Goal: Task Accomplishment & Management: Manage account settings

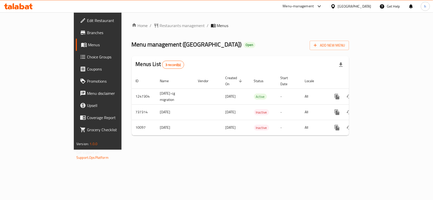
click at [87, 56] on span "Choice Groups" at bounding box center [114, 57] width 55 height 6
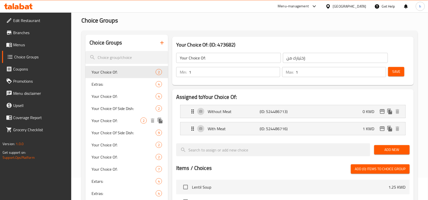
scroll to position [32, 0]
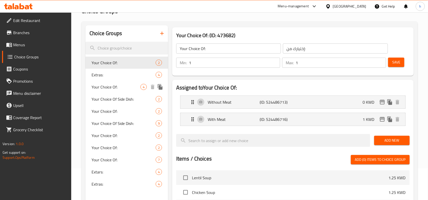
click at [105, 89] on span "Your Choice Of:" at bounding box center [115, 87] width 49 height 6
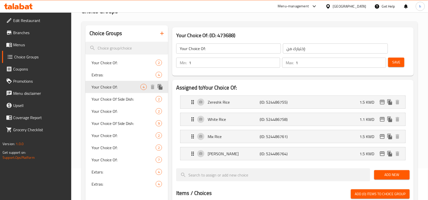
type input "3"
click at [104, 109] on span "Your Choice Of:" at bounding box center [115, 111] width 49 height 6
type input "0"
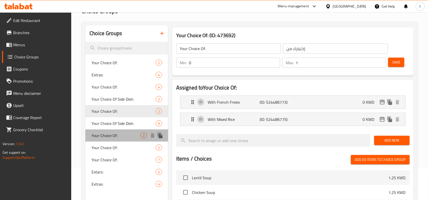
click at [104, 136] on span "Your Choice Of:" at bounding box center [115, 136] width 49 height 6
type input "0"
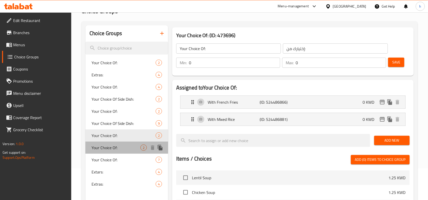
click at [109, 151] on span "Your Choice Of:" at bounding box center [115, 148] width 49 height 6
type input "1"
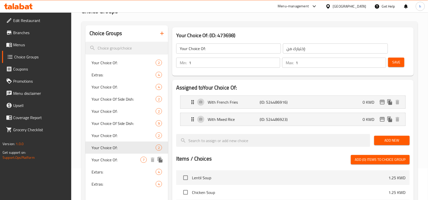
click at [108, 160] on span "Your Choice Of:" at bounding box center [115, 160] width 49 height 6
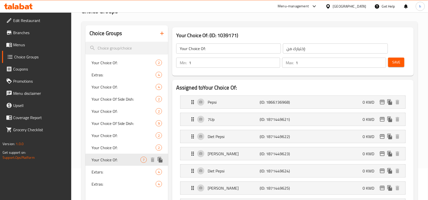
type input "0"
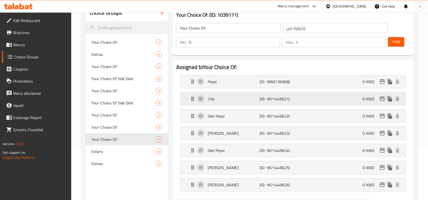
scroll to position [63, 0]
